Goal: Information Seeking & Learning: Check status

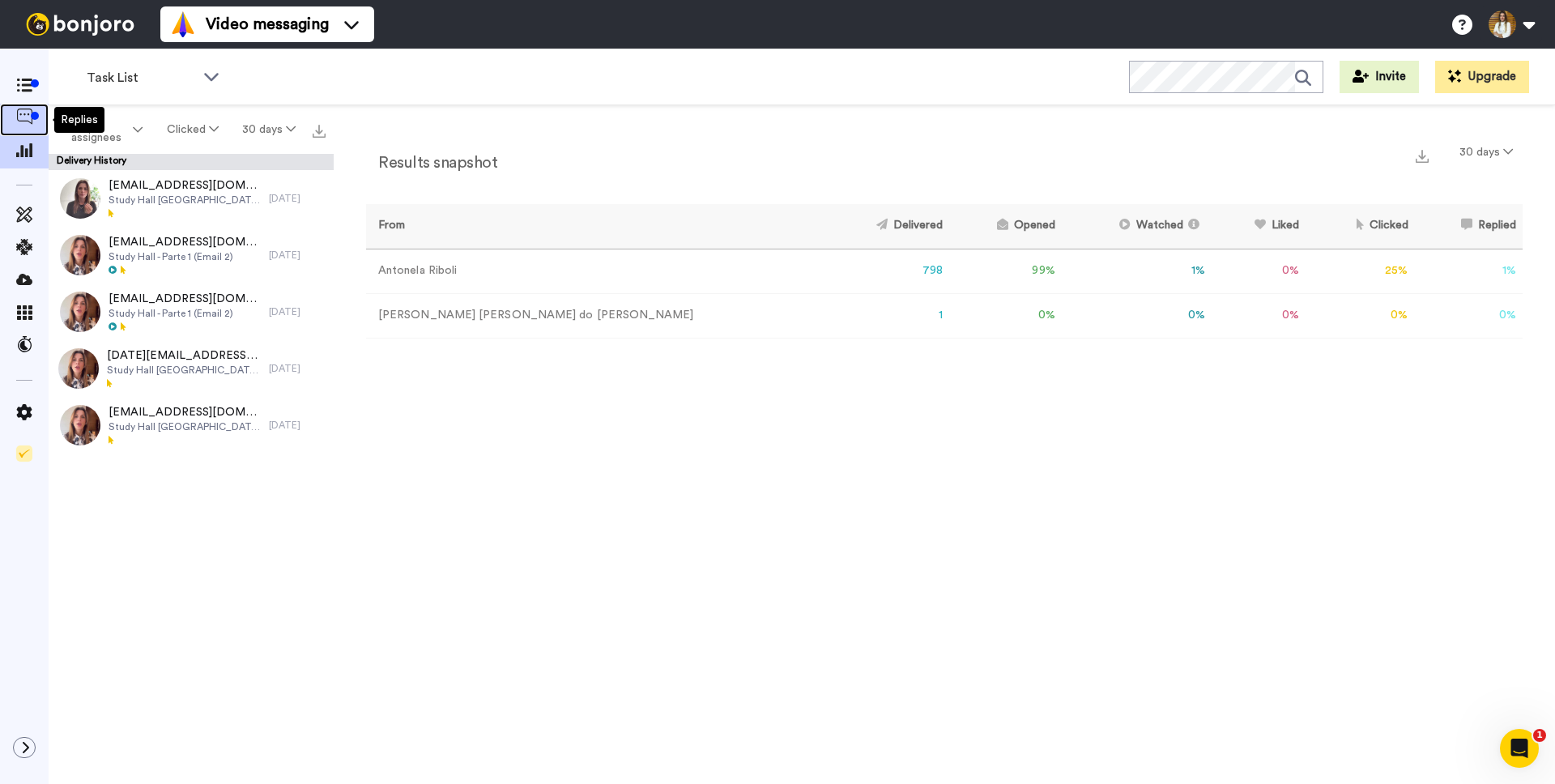
click at [27, 119] on icon at bounding box center [24, 116] width 16 height 16
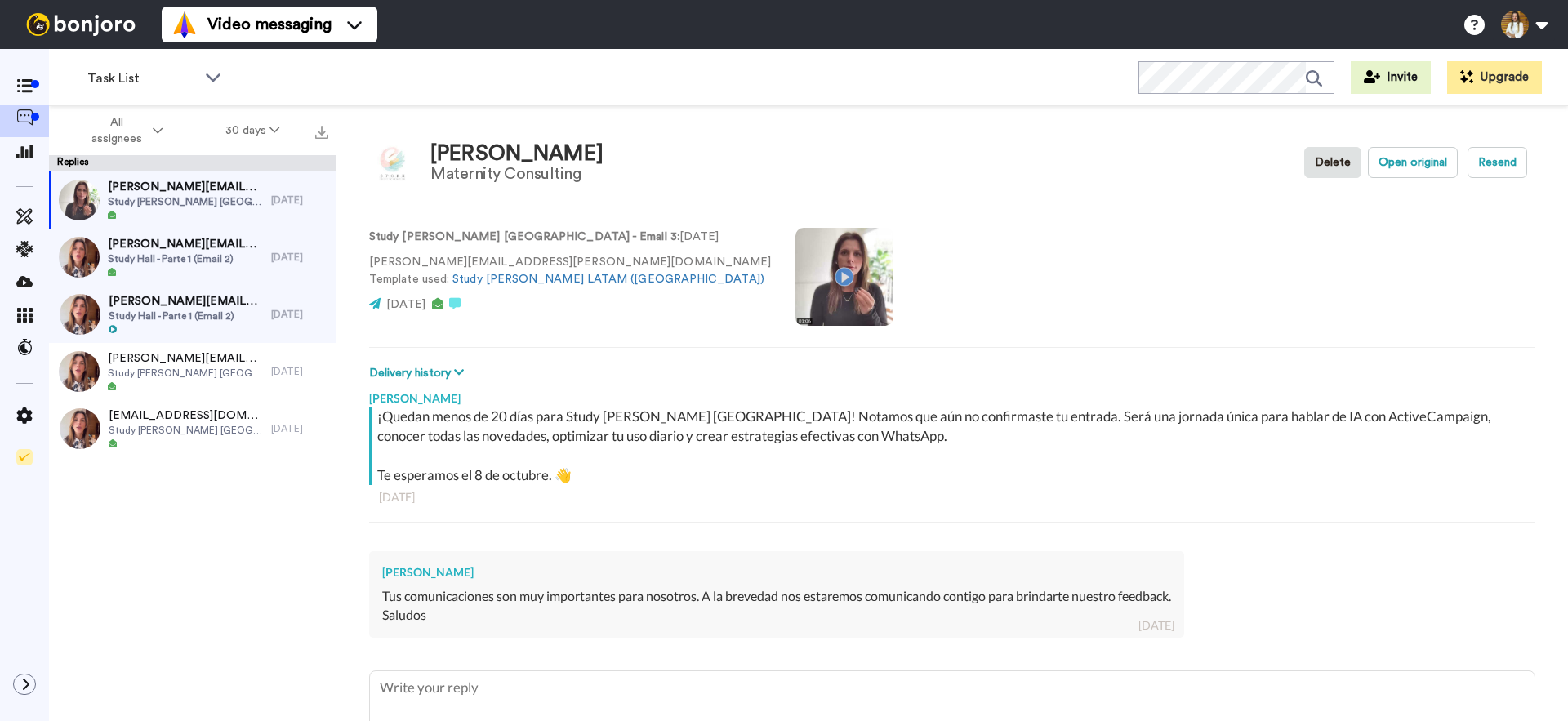
type textarea "x"
